Goal: Task Accomplishment & Management: Manage account settings

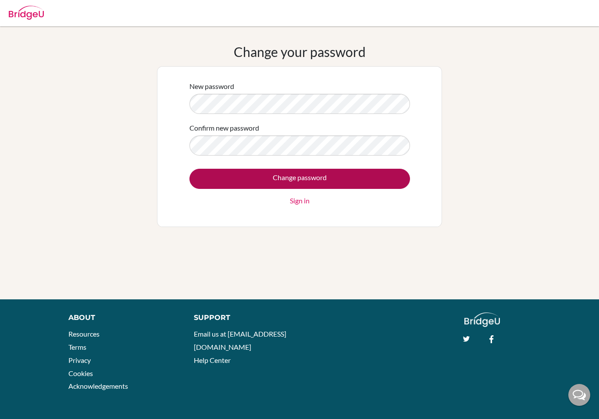
click at [321, 178] on input "Change password" at bounding box center [299, 179] width 221 height 20
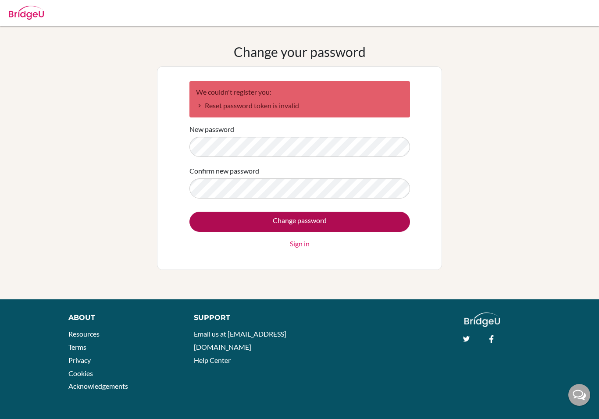
click at [381, 225] on input "Change password" at bounding box center [299, 222] width 221 height 20
click at [371, 214] on input "Change password" at bounding box center [299, 222] width 221 height 20
click at [375, 219] on input "Change password" at bounding box center [299, 222] width 221 height 20
click at [375, 215] on input "Change password" at bounding box center [299, 222] width 221 height 20
click at [323, 224] on input "Change password" at bounding box center [299, 222] width 221 height 20
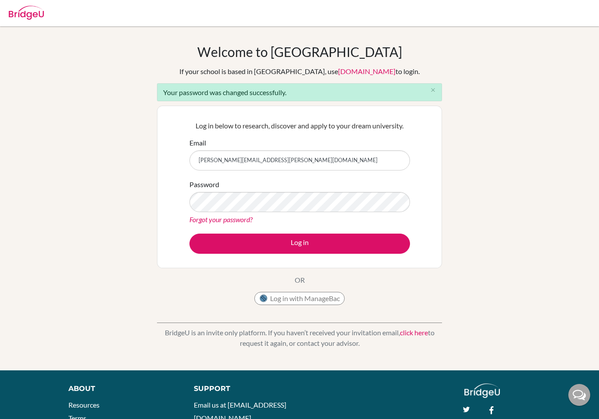
type input "rafael.tinti@eabh.com.br"
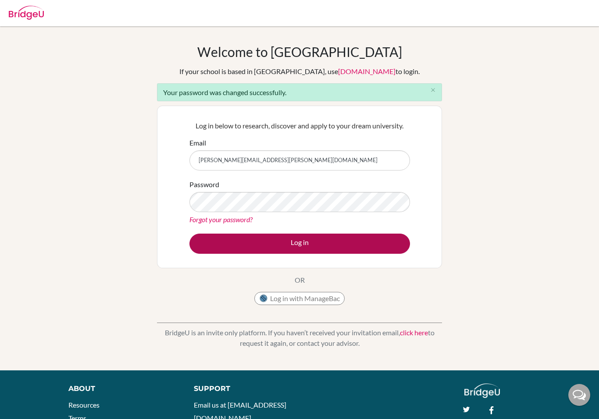
click at [281, 246] on button "Log in" at bounding box center [299, 244] width 221 height 20
